Goal: Task Accomplishment & Management: Manage account settings

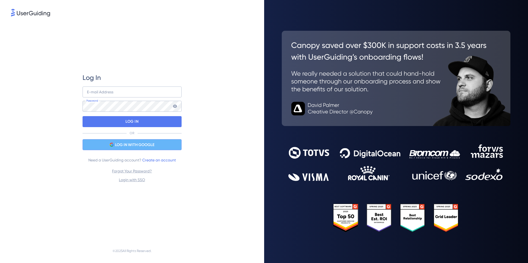
click at [143, 147] on span "LOG IN WITH GOOGLE" at bounding box center [134, 145] width 39 height 7
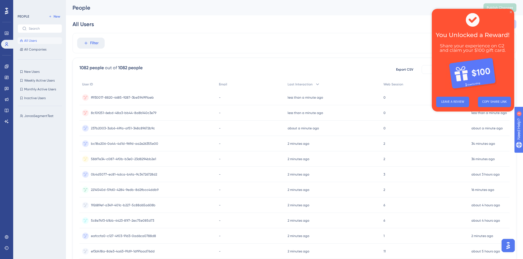
click at [511, 12] on icon "Close Preview" at bounding box center [511, 12] width 2 height 2
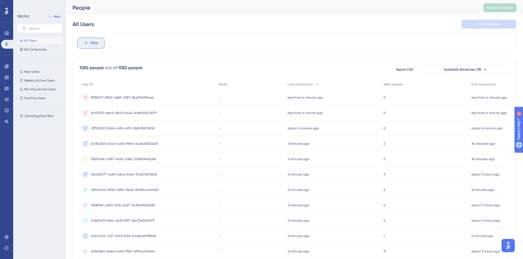
click at [89, 44] on button "Filter" at bounding box center [90, 43] width 27 height 11
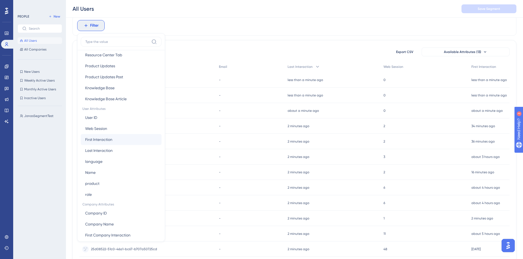
scroll to position [212, 0]
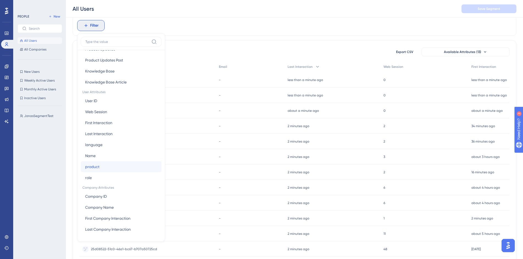
click at [111, 166] on button "product product" at bounding box center [121, 166] width 81 height 11
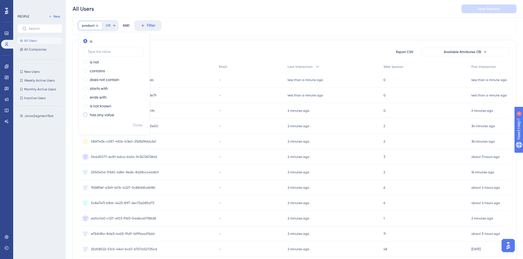
click at [106, 115] on label "has any value" at bounding box center [102, 115] width 24 height 7
click at [136, 115] on span "Done" at bounding box center [137, 113] width 9 height 7
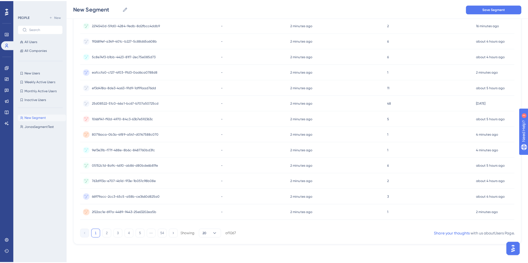
scroll to position [0, 0]
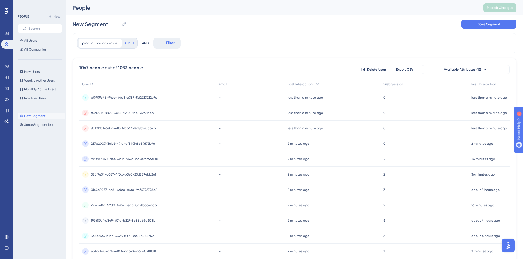
click at [125, 98] on span "b0909c48-94ee-44a8-a357-5d2923222e7e" at bounding box center [124, 97] width 66 height 4
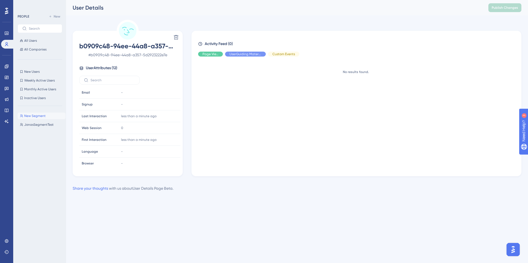
click at [97, 37] on div "Delete" at bounding box center [128, 37] width 106 height 9
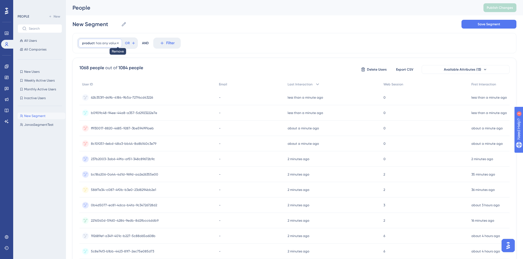
click at [117, 43] on icon at bounding box center [117, 43] width 3 height 3
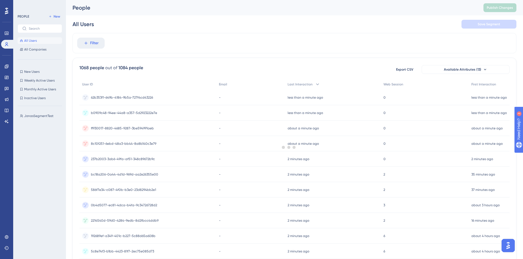
click at [130, 46] on div "Filter" at bounding box center [295, 43] width 444 height 20
click at [114, 98] on span "da20fb52-5cd5-4f84-ae69-03e28b639021" at bounding box center [123, 97] width 65 height 4
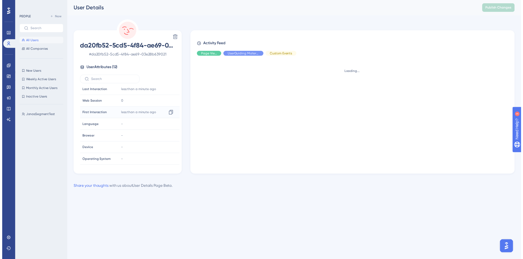
scroll to position [61, 0]
